Goal: Information Seeking & Learning: Learn about a topic

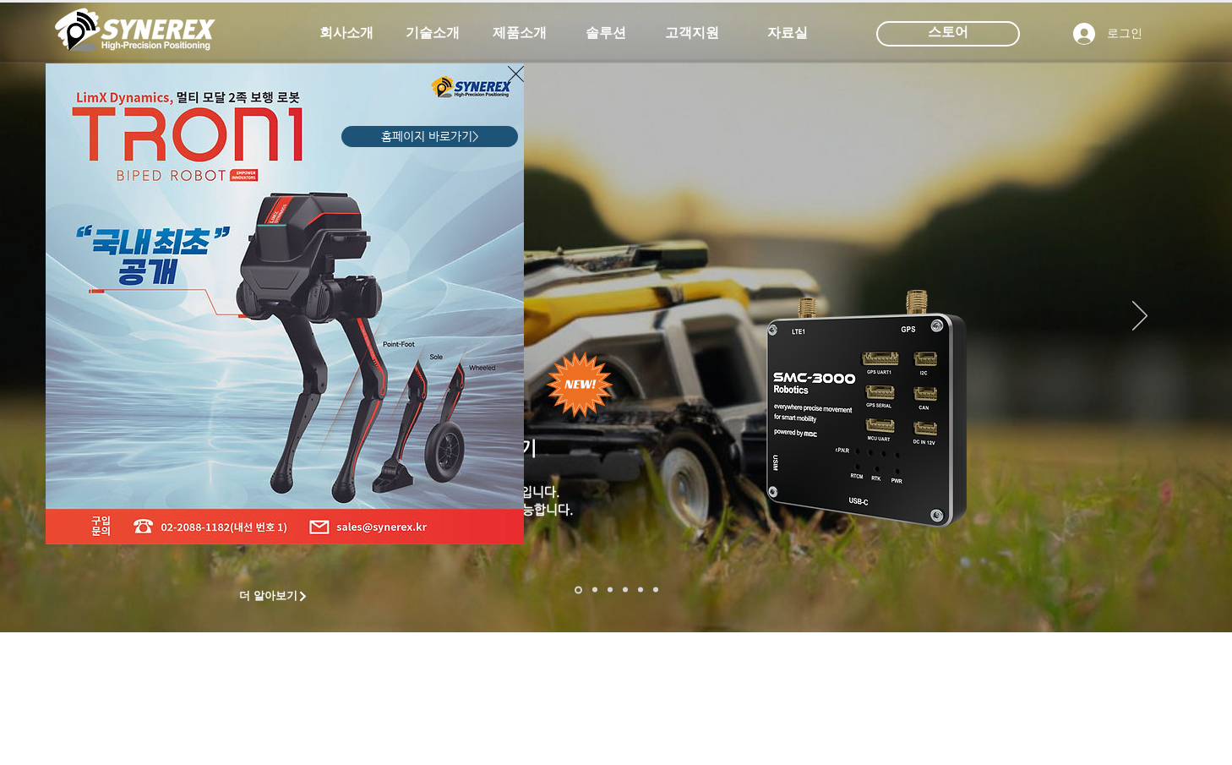
click at [507, 74] on img "LimX Dinamics" at bounding box center [285, 303] width 478 height 481
click at [811, 374] on div "LimX Dinamics" at bounding box center [616, 382] width 1232 height 765
click at [517, 66] on icon "사이트로 돌아가기" at bounding box center [516, 73] width 16 height 21
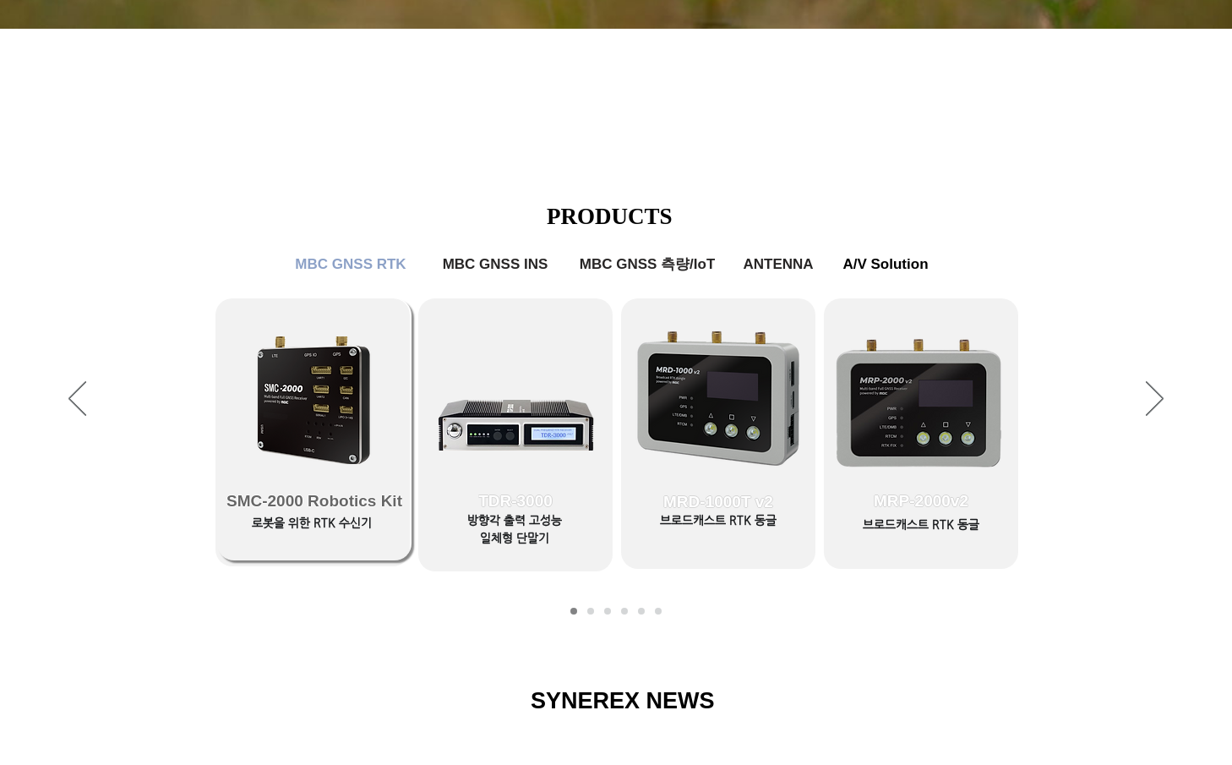
scroll to position [592, 0]
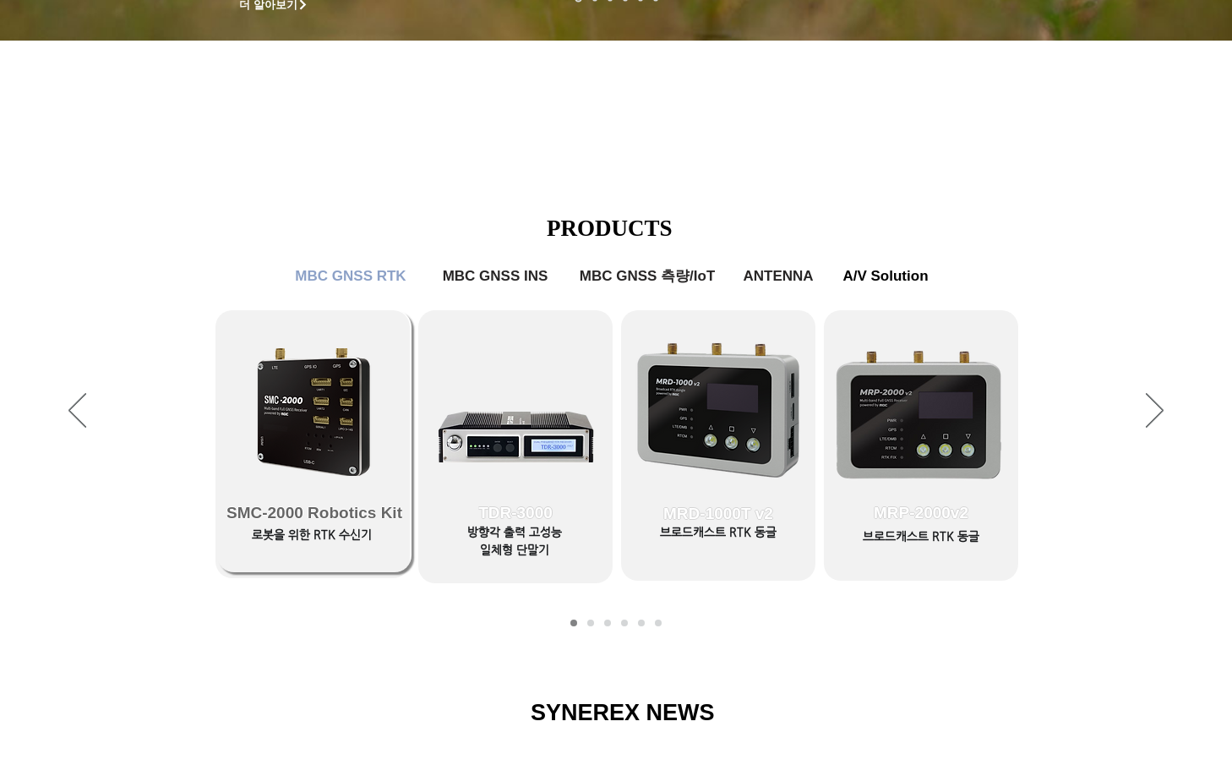
click at [358, 346] on link "SMC-2000 Robotics Kit" at bounding box center [314, 441] width 194 height 262
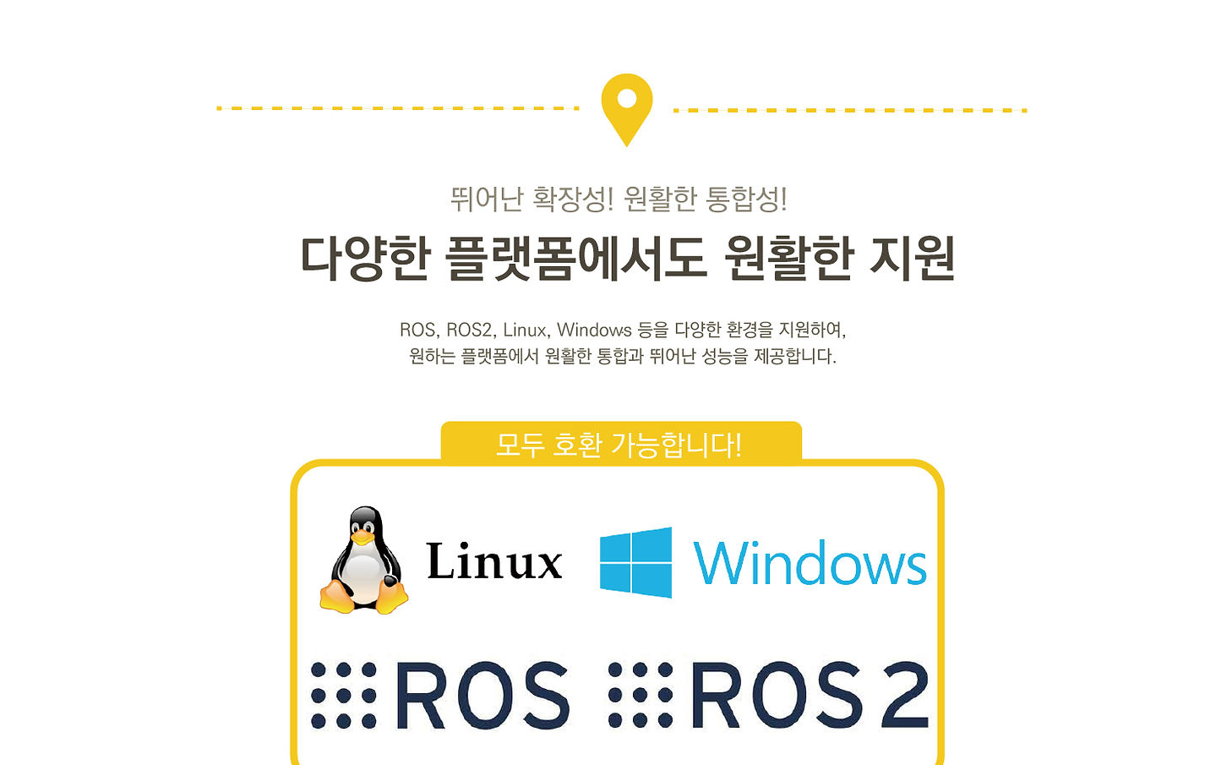
scroll to position [3634, 0]
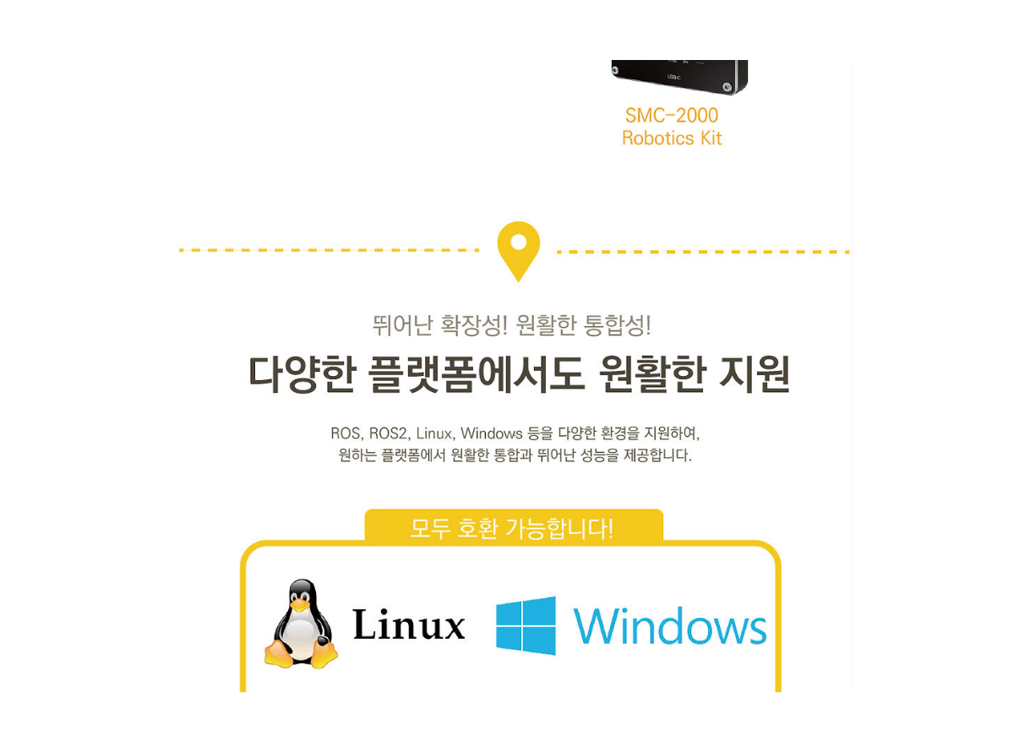
scroll to position [3127, 0]
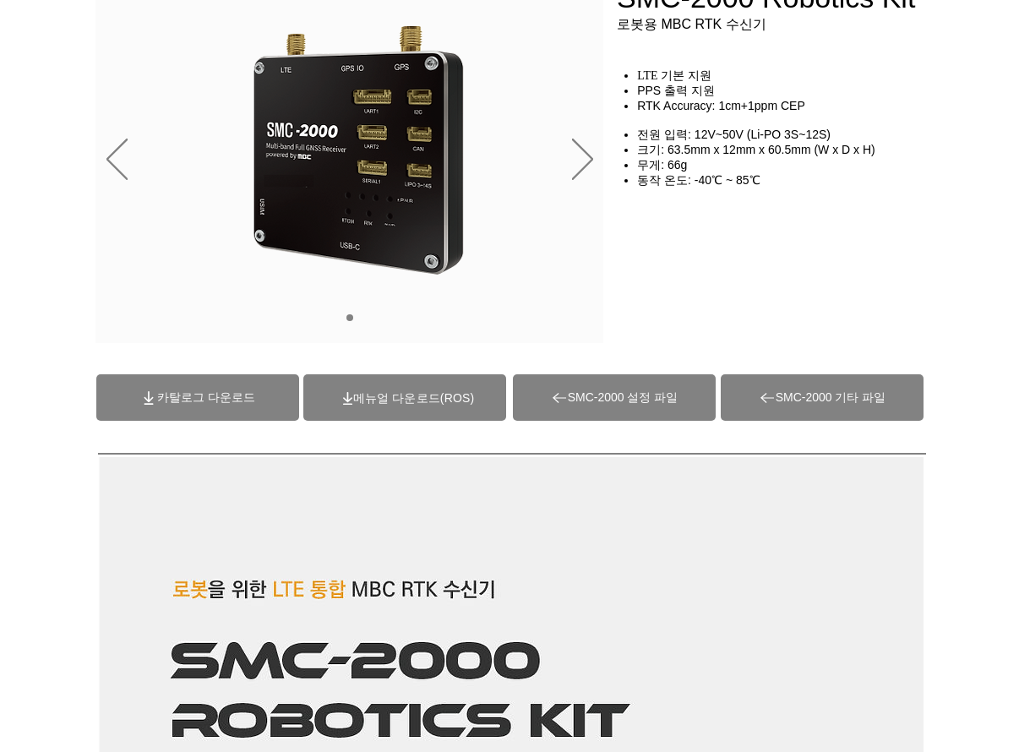
scroll to position [0, 0]
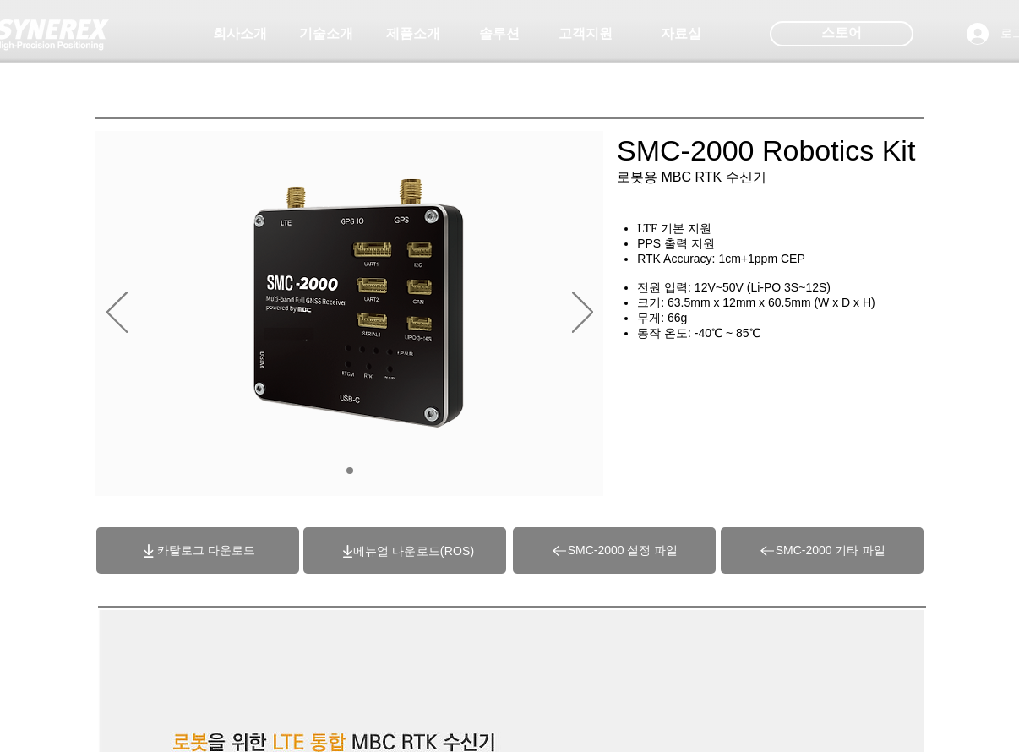
drag, startPoint x: 603, startPoint y: 138, endPoint x: 878, endPoint y: 134, distance: 275.6
click at [848, 134] on div at bounding box center [509, 125] width 1019 height 250
click at [913, 144] on div at bounding box center [509, 125] width 1019 height 250
drag, startPoint x: 911, startPoint y: 153, endPoint x: 645, endPoint y: 154, distance: 266.2
click at [713, 158] on div at bounding box center [509, 125] width 1019 height 250
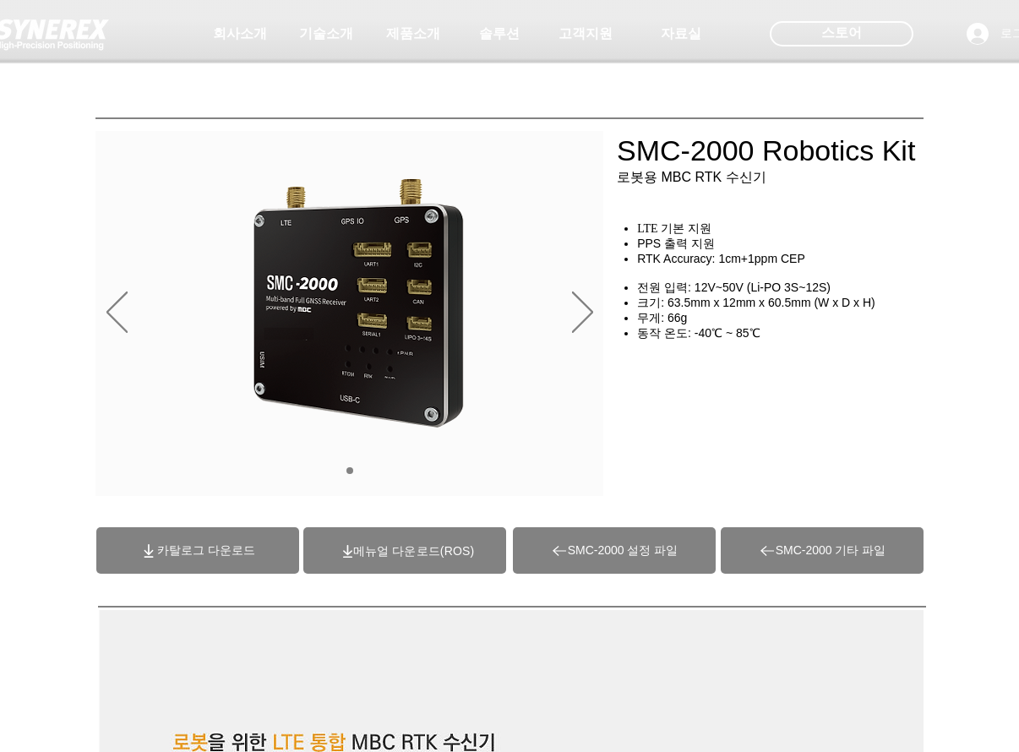
drag, startPoint x: 645, startPoint y: 154, endPoint x: 986, endPoint y: 168, distance: 341.8
click at [855, 146] on div at bounding box center [509, 125] width 1019 height 250
click at [645, 335] on span "동작 온도: -40℃ ~ 85℃" at bounding box center [698, 333] width 123 height 14
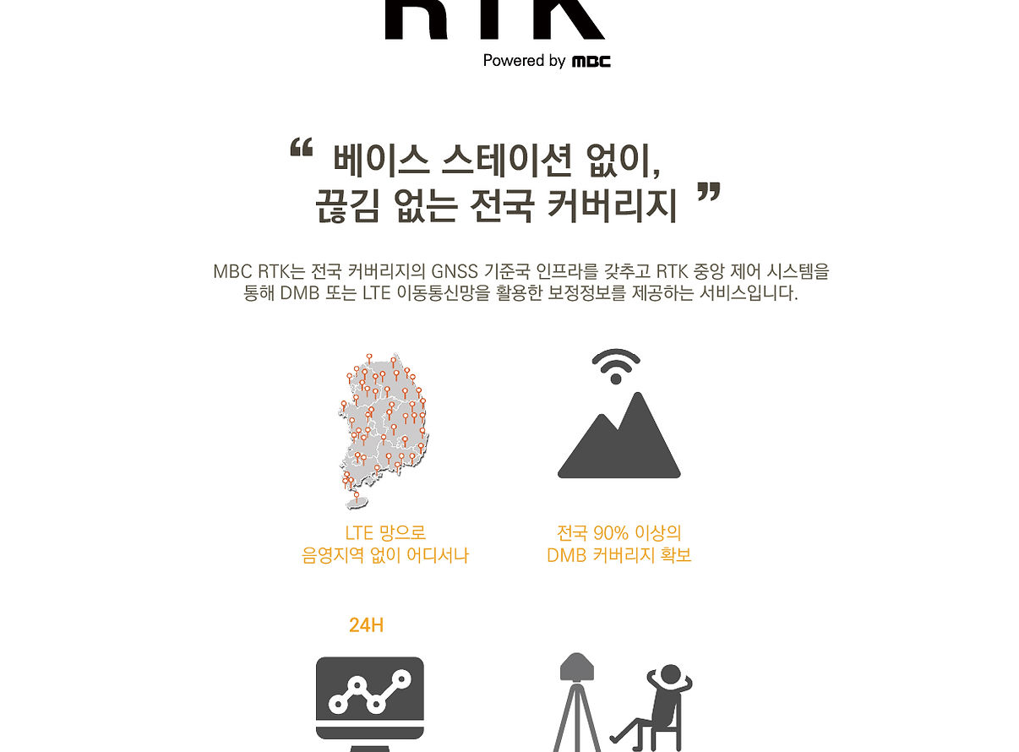
scroll to position [1690, 0]
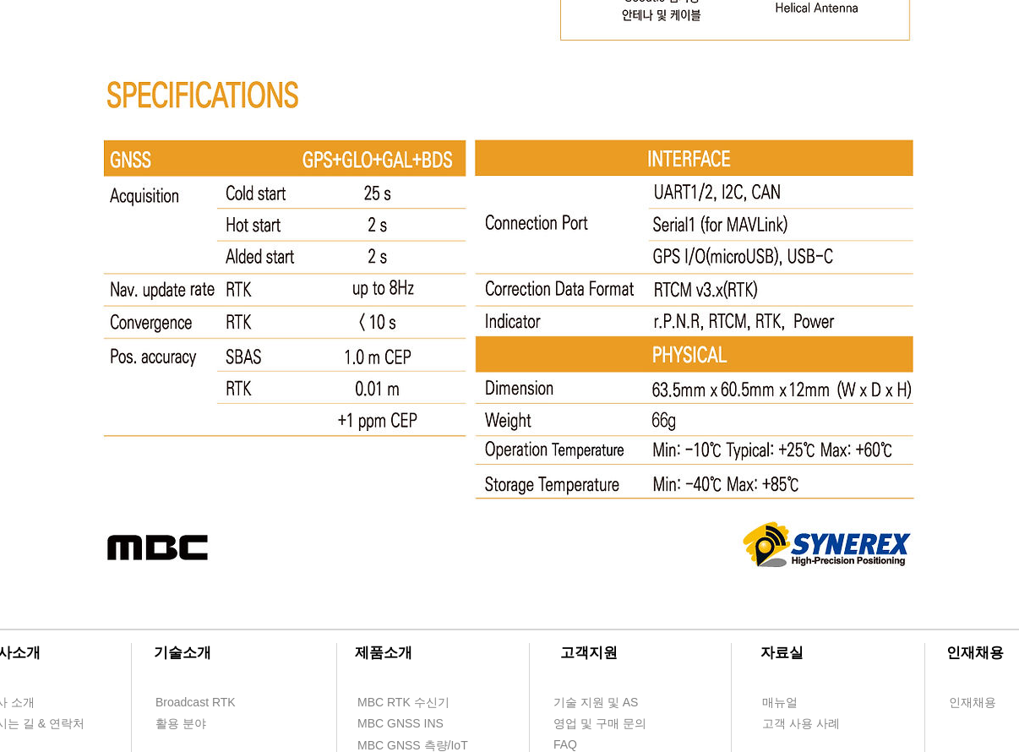
scroll to position [9267, 0]
